Goal: Check status

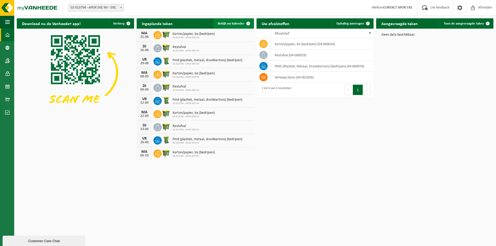
click at [249, 24] on span at bounding box center [248, 23] width 10 height 10
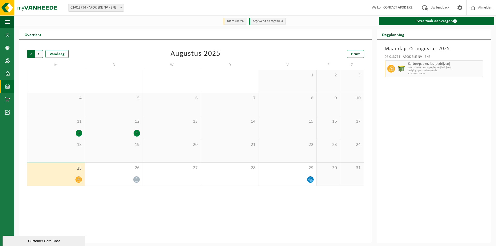
click at [40, 53] on span "Volgende" at bounding box center [39, 54] width 8 height 8
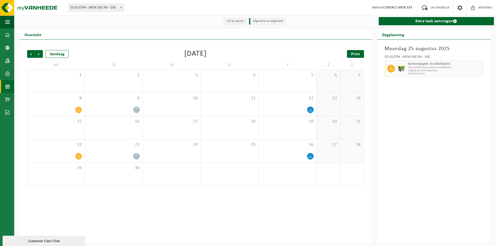
click at [351, 57] on link "Print" at bounding box center [355, 54] width 17 height 8
click at [32, 11] on img at bounding box center [31, 7] width 62 height 15
